Goal: Information Seeking & Learning: Learn about a topic

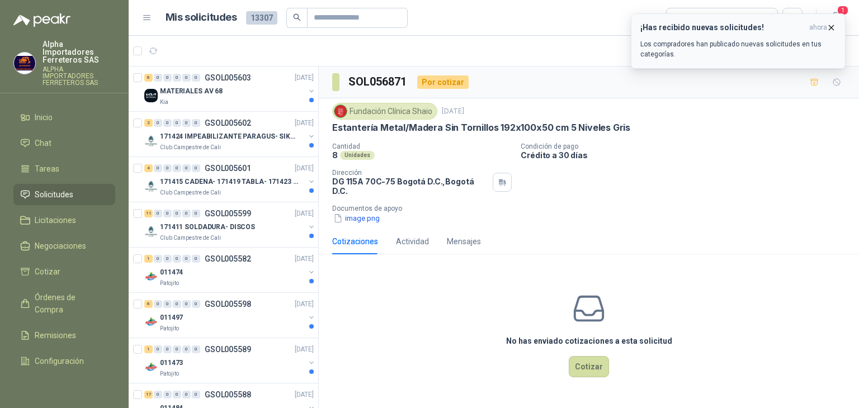
click at [778, 45] on p "Los compradores han publicado nuevas solicitudes en tus categorías." at bounding box center [738, 49] width 196 height 20
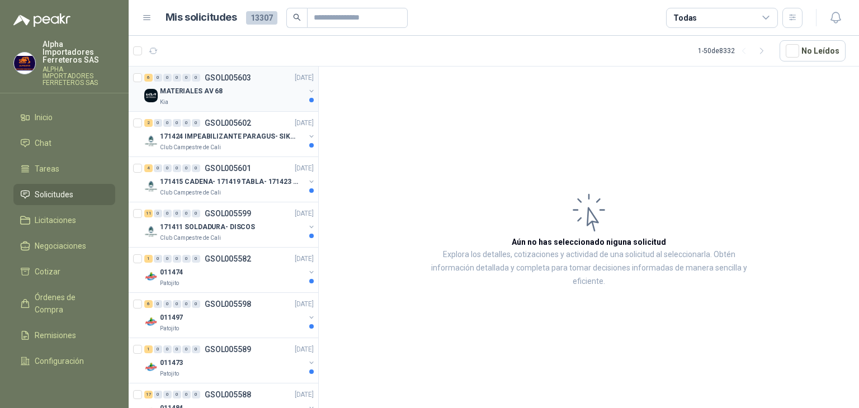
click at [238, 102] on div "Kia" at bounding box center [232, 102] width 145 height 9
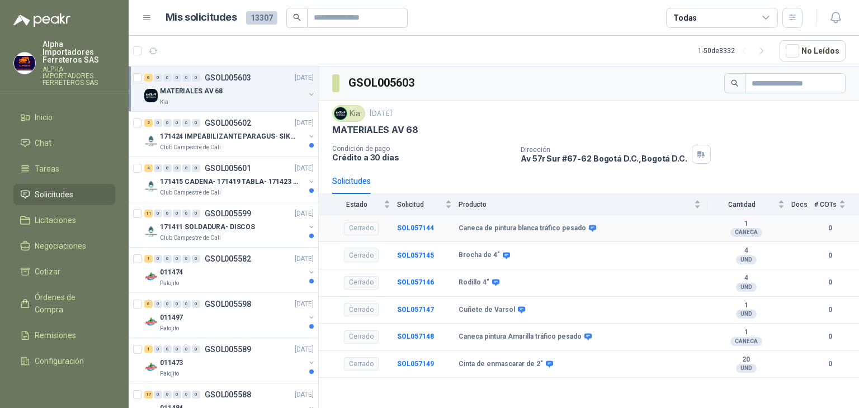
click at [350, 230] on div "Cerrado" at bounding box center [361, 228] width 35 height 13
click at [206, 127] on div "2 0 0 0 0 0 GSOL005602 [DATE]" at bounding box center [230, 122] width 172 height 13
click at [233, 86] on div "MATERIALES AV 68" at bounding box center [232, 90] width 145 height 13
click at [221, 102] on div "Kia" at bounding box center [232, 102] width 145 height 9
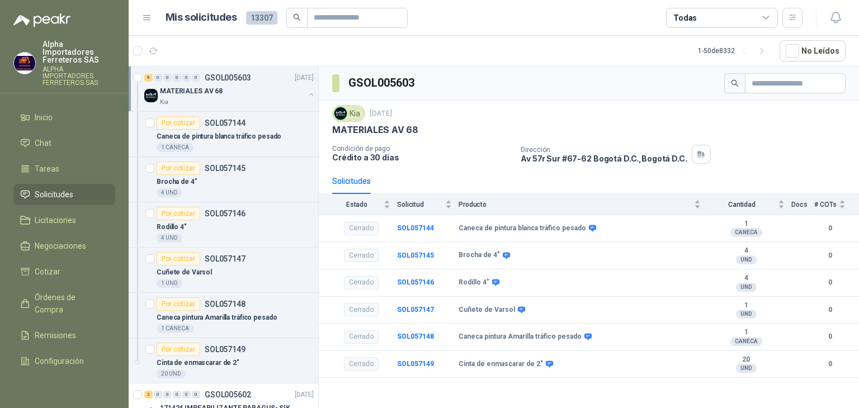
click at [220, 99] on div "Kia" at bounding box center [232, 102] width 145 height 9
